Goal: Transaction & Acquisition: Purchase product/service

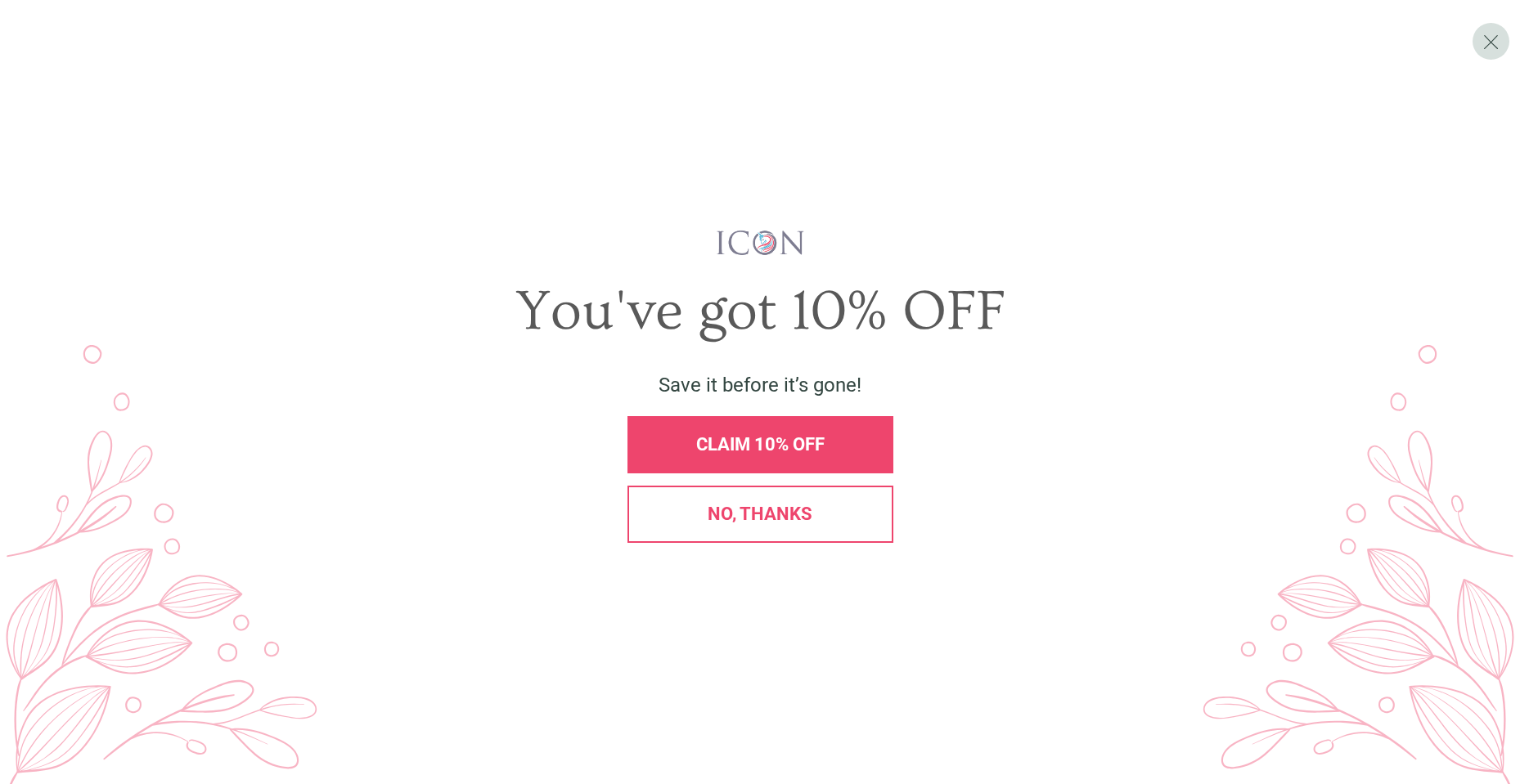
click at [855, 528] on div "No, thanks" at bounding box center [760, 513] width 266 height 57
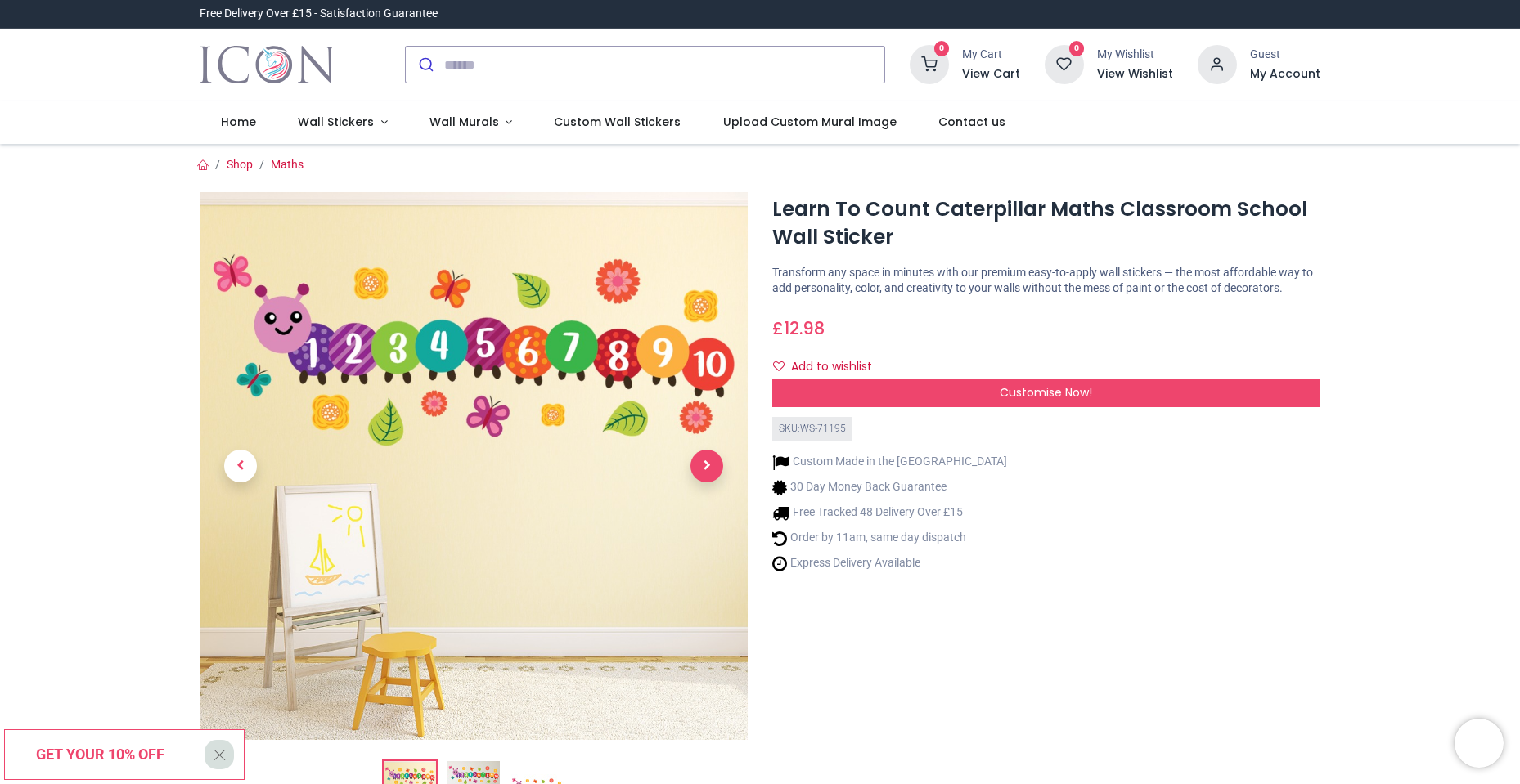
click at [707, 466] on span "Next" at bounding box center [707, 465] width 33 height 33
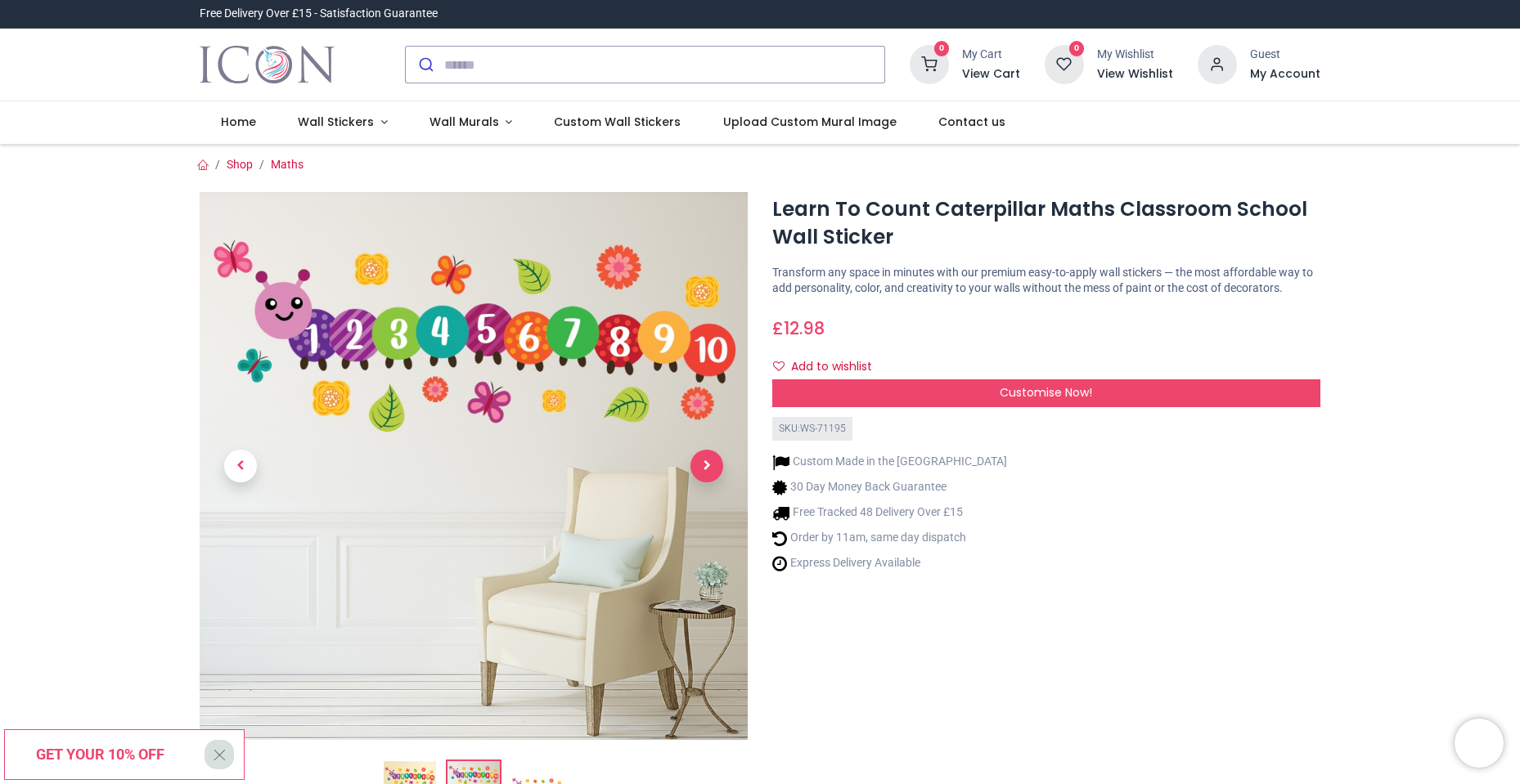
click at [707, 466] on span "Next" at bounding box center [707, 465] width 33 height 33
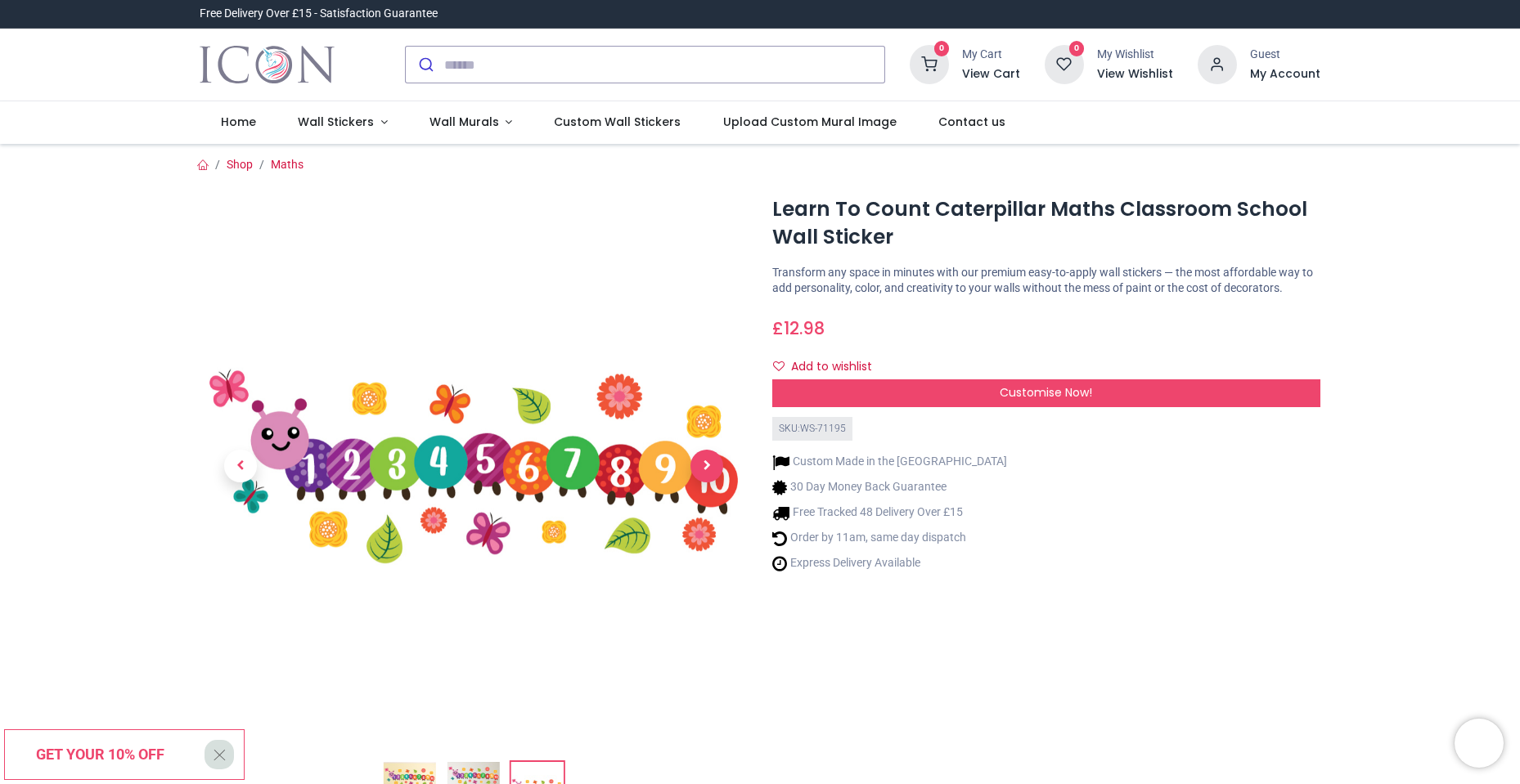
click at [707, 466] on span "Next" at bounding box center [707, 465] width 33 height 33
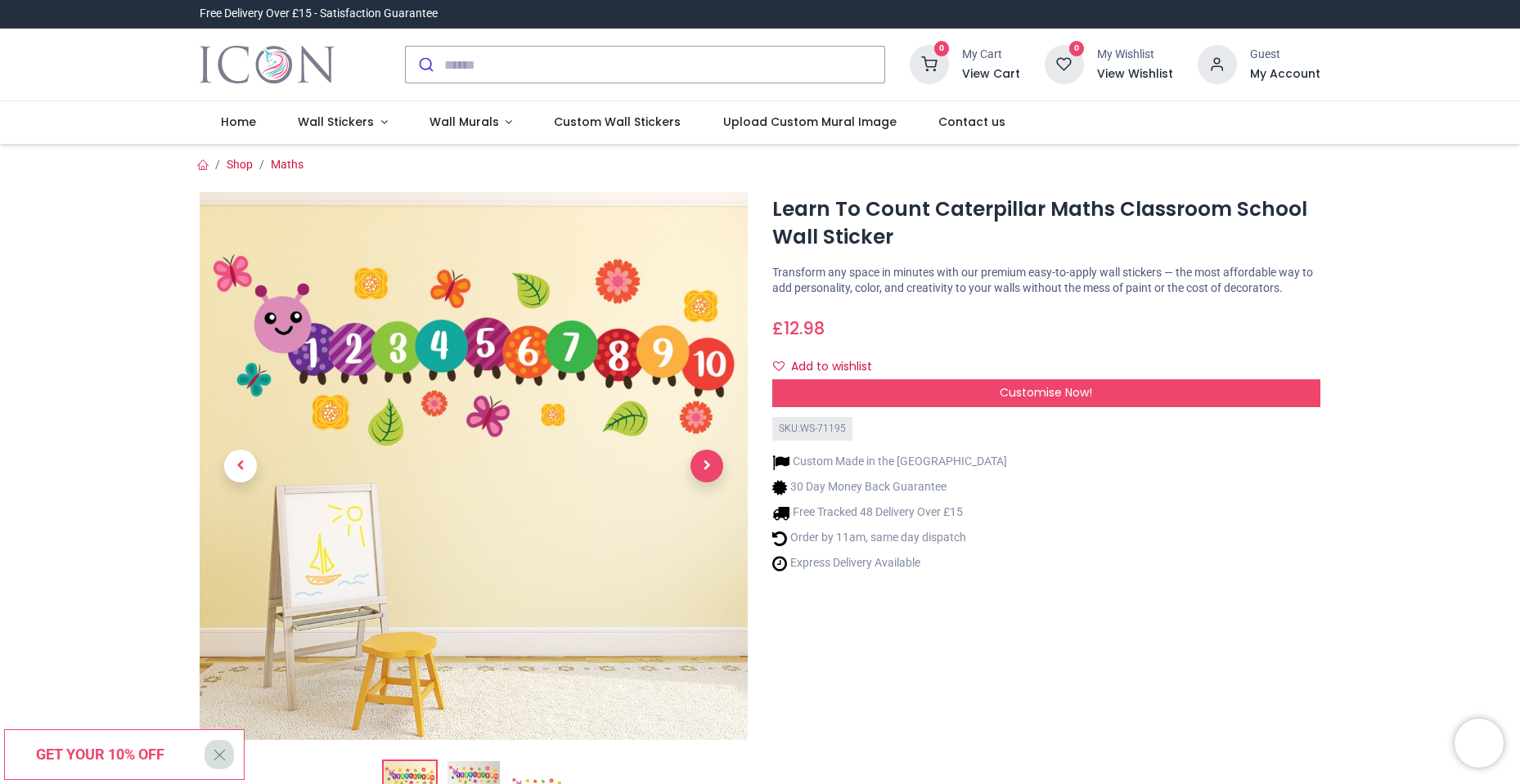
click at [707, 466] on span "Next" at bounding box center [707, 465] width 33 height 33
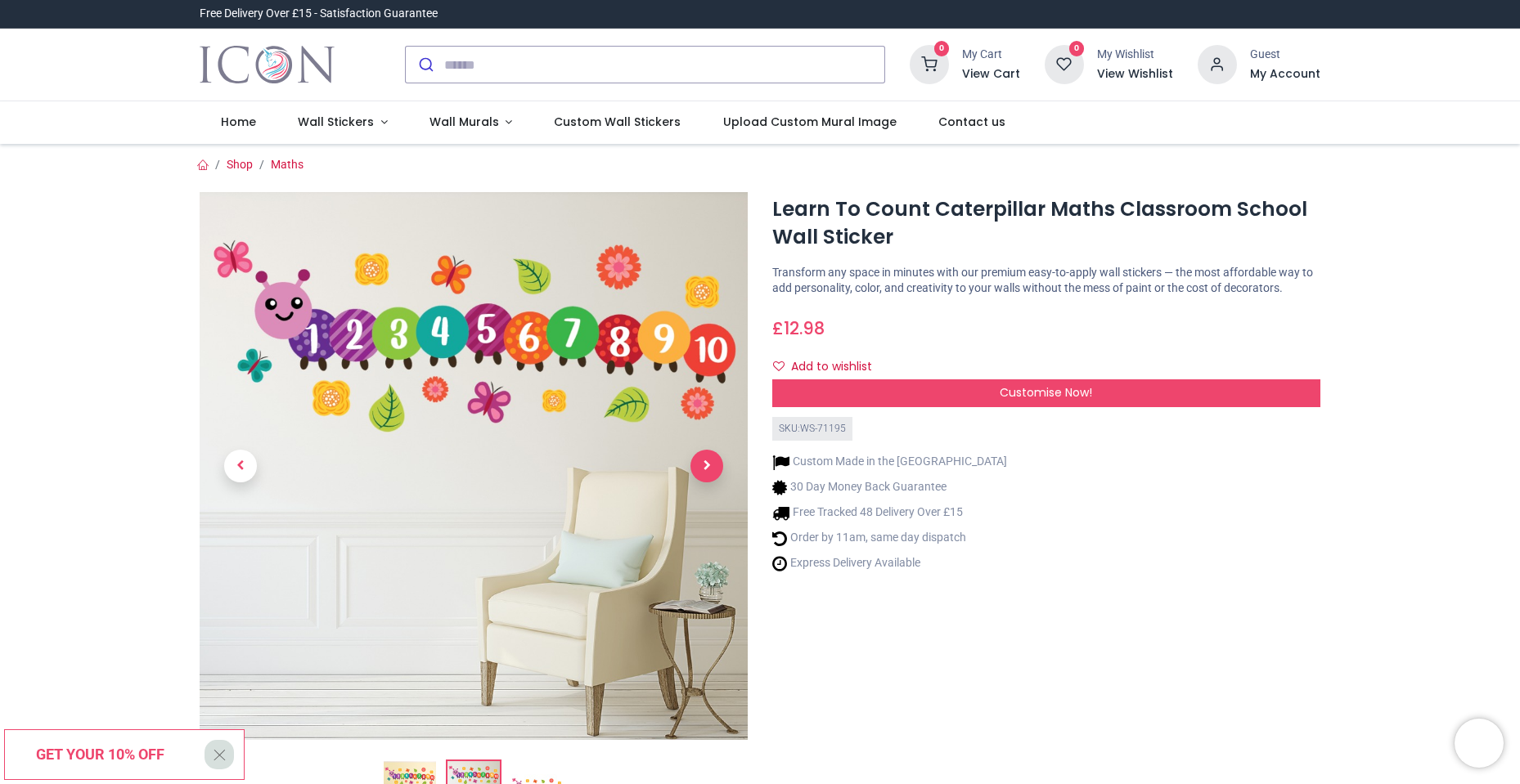
click at [707, 466] on span "Next" at bounding box center [707, 465] width 33 height 33
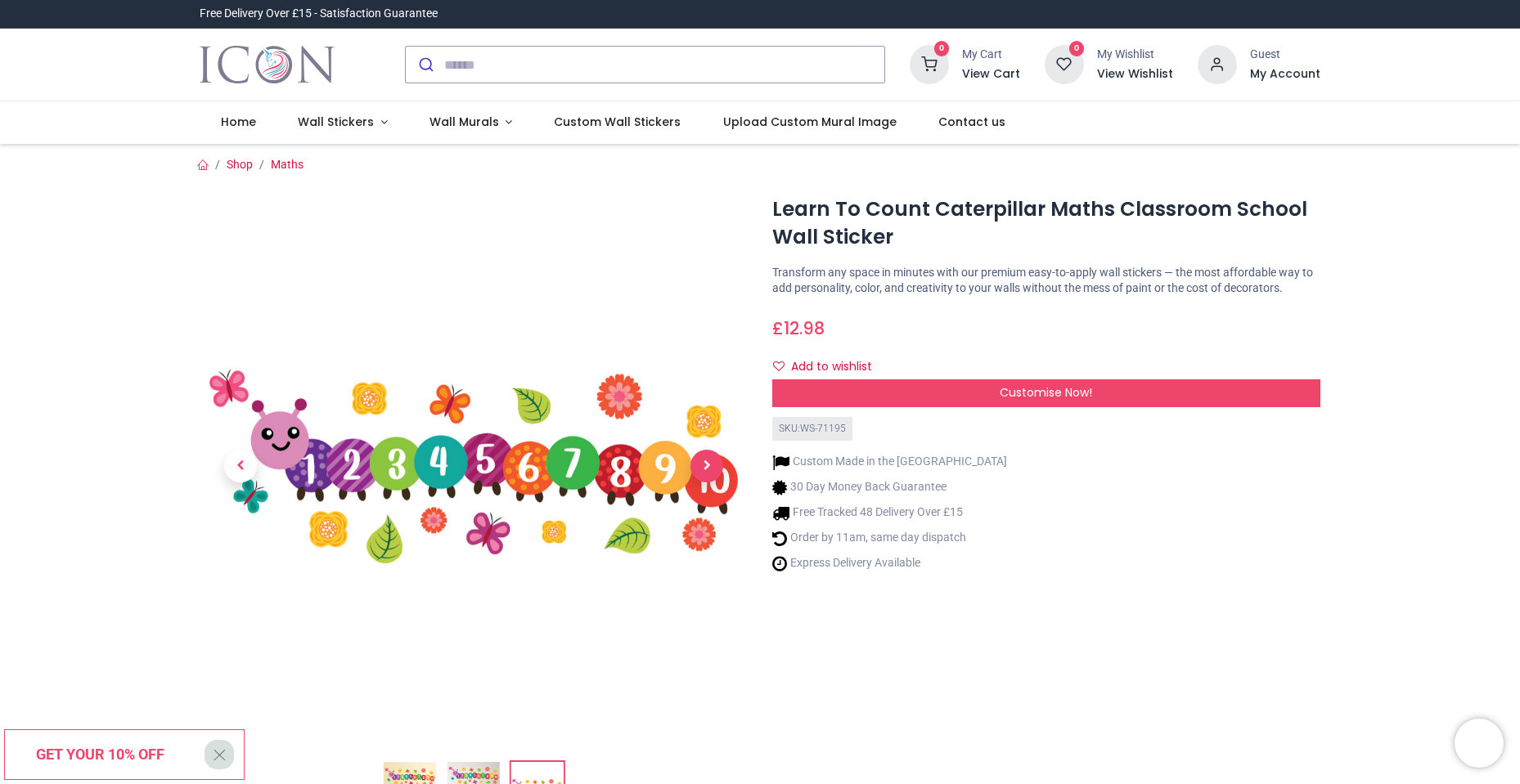
click at [707, 466] on span "Next" at bounding box center [707, 465] width 33 height 33
